Goal: Navigation & Orientation: Find specific page/section

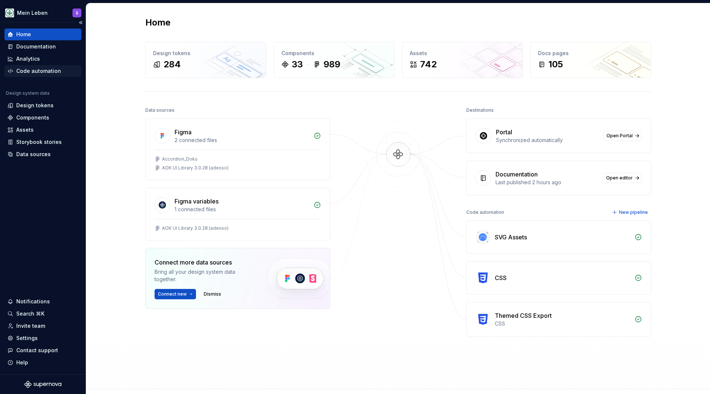
click at [47, 70] on div "Code automation" at bounding box center [38, 70] width 45 height 7
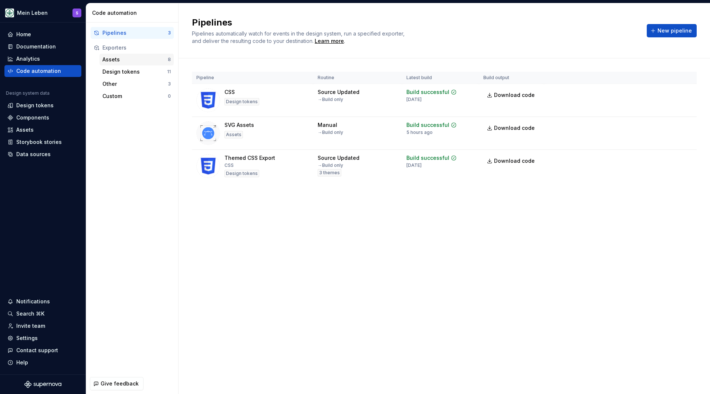
click at [126, 57] on div "Assets" at bounding box center [134, 59] width 65 height 7
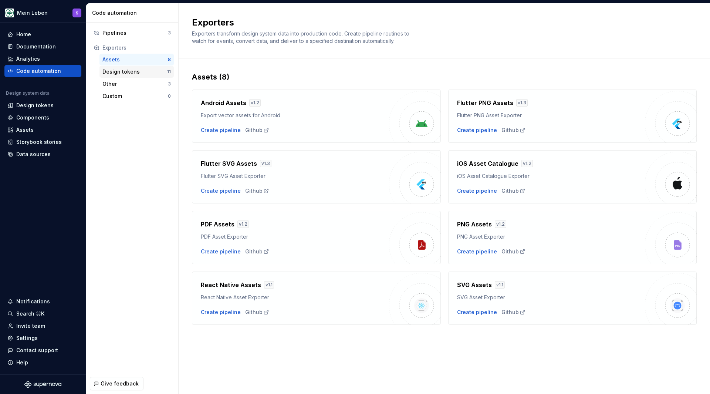
click at [124, 71] on div "Design tokens" at bounding box center [134, 71] width 65 height 7
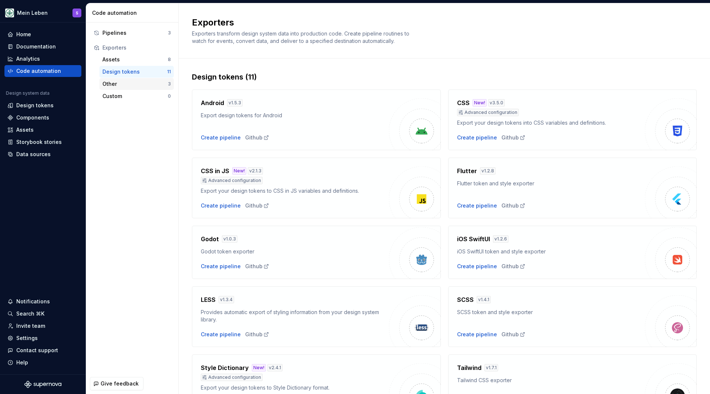
click at [119, 81] on div "Other" at bounding box center [134, 83] width 65 height 7
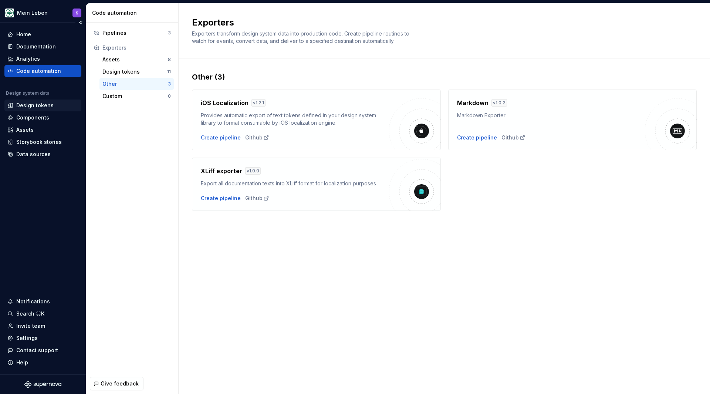
click at [40, 105] on div "Design tokens" at bounding box center [34, 105] width 37 height 7
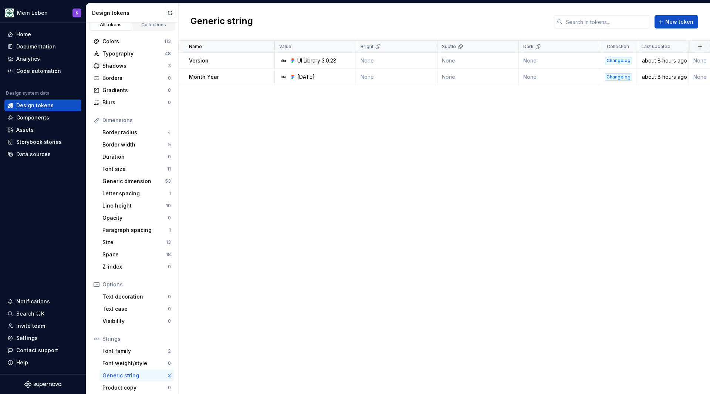
scroll to position [11, 0]
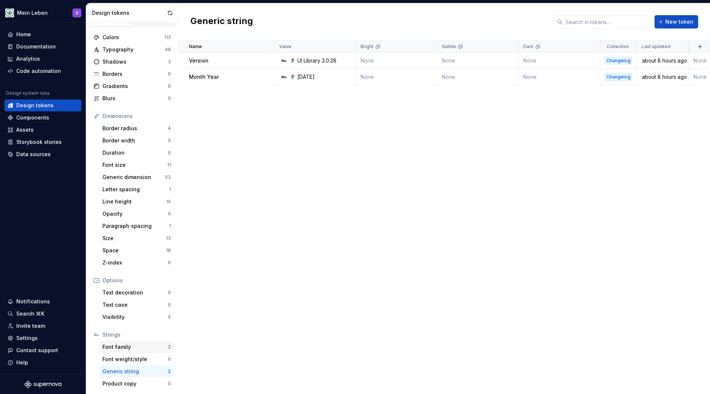
click at [139, 345] on div "Font family" at bounding box center [134, 346] width 65 height 7
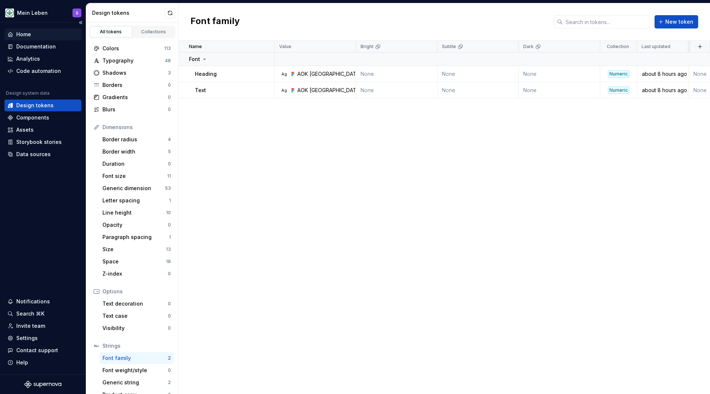
click at [34, 31] on div "Home" at bounding box center [42, 34] width 71 height 7
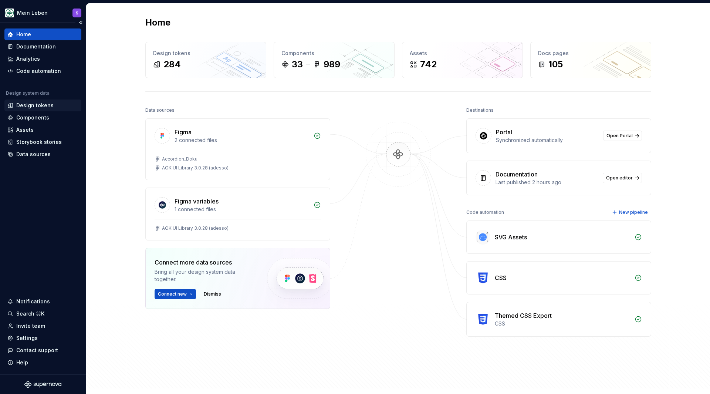
click at [38, 105] on div "Design tokens" at bounding box center [34, 105] width 37 height 7
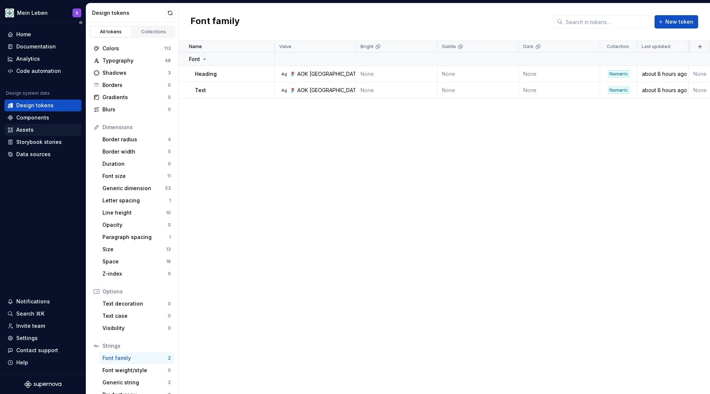
click at [32, 132] on div "Assets" at bounding box center [24, 129] width 17 height 7
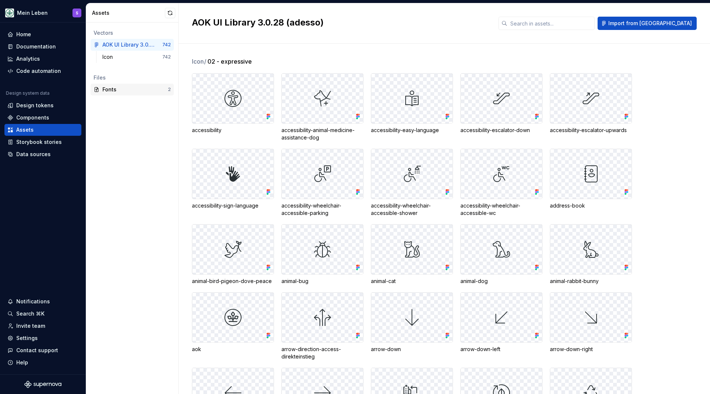
click at [126, 88] on div "Fonts" at bounding box center [134, 89] width 65 height 7
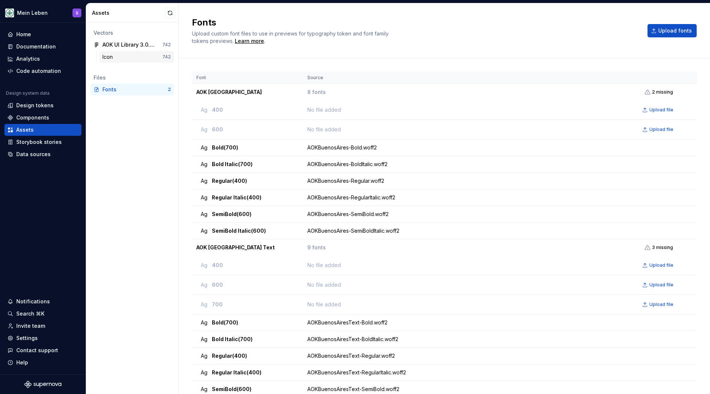
click at [131, 53] on div "Icon" at bounding box center [132, 56] width 60 height 7
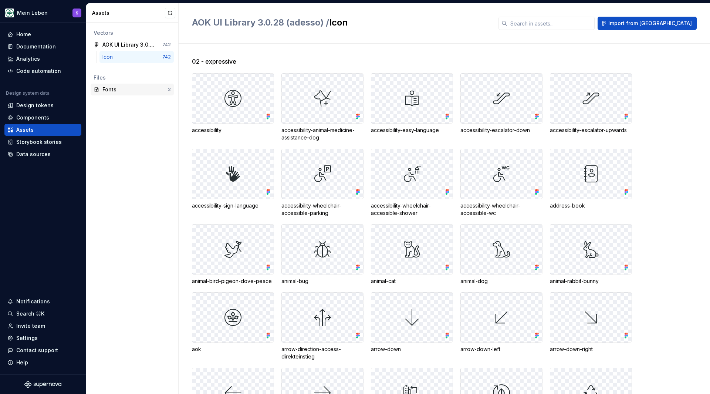
click at [130, 92] on div "Fonts" at bounding box center [134, 89] width 65 height 7
